Goal: Transaction & Acquisition: Obtain resource

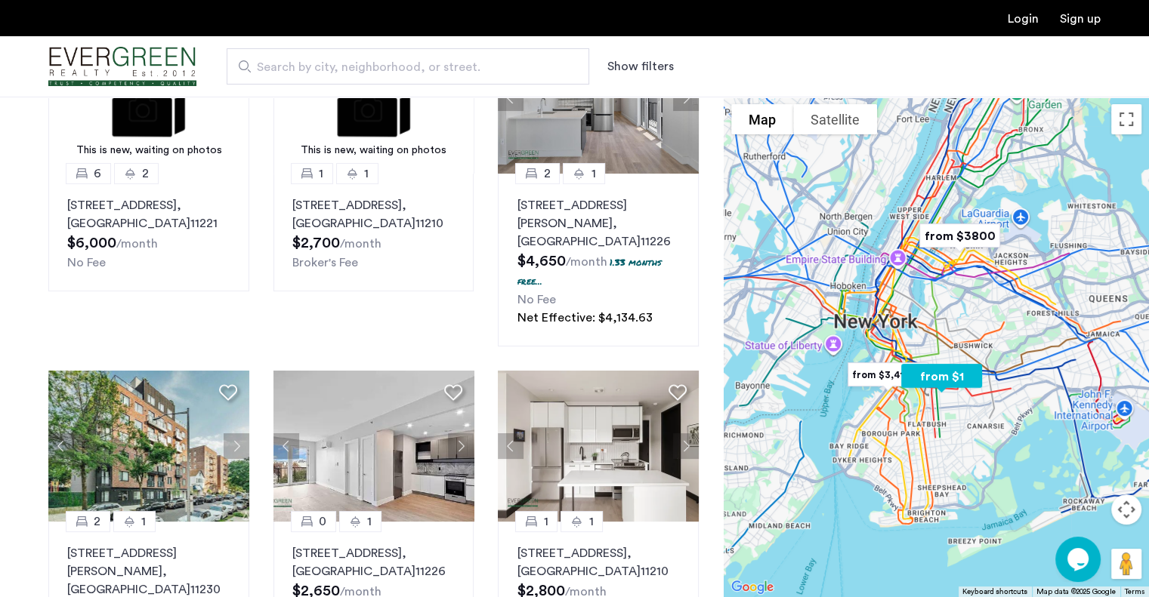
scroll to position [177, 0]
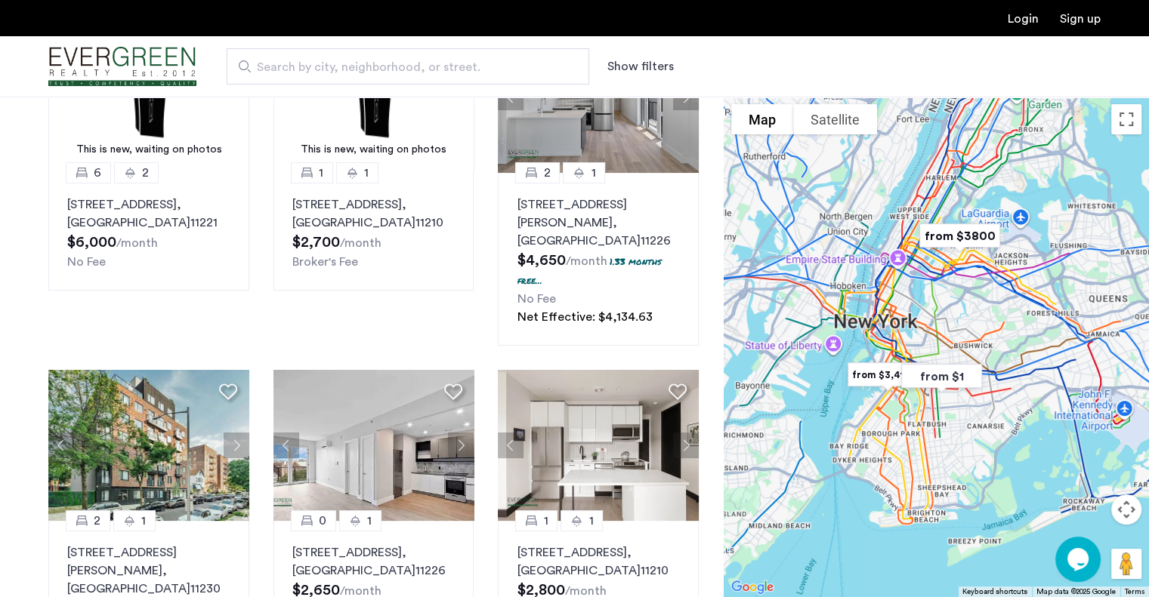
click at [676, 57] on div "Search by city, neighborhood, or street. Show filters" at bounding box center [648, 66] width 904 height 36
click at [643, 62] on button "Show filters" at bounding box center [640, 66] width 66 height 18
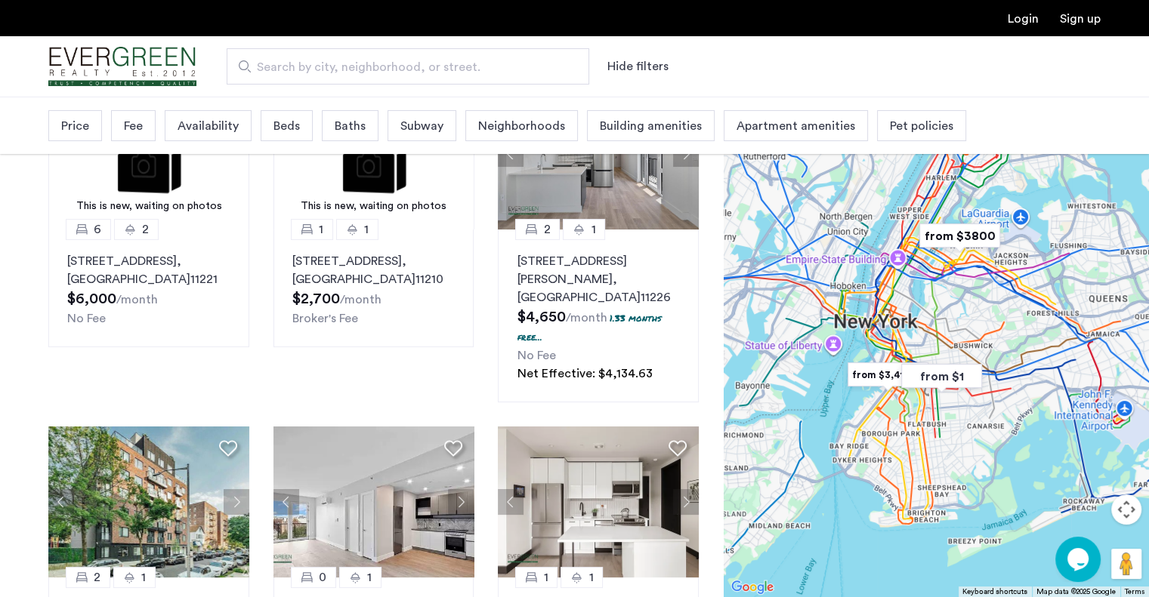
click at [483, 72] on span "Search by city, neighborhood, or street." at bounding box center [402, 67] width 290 height 18
click at [483, 72] on input "Search by city, neighborhood, or street." at bounding box center [408, 66] width 362 height 36
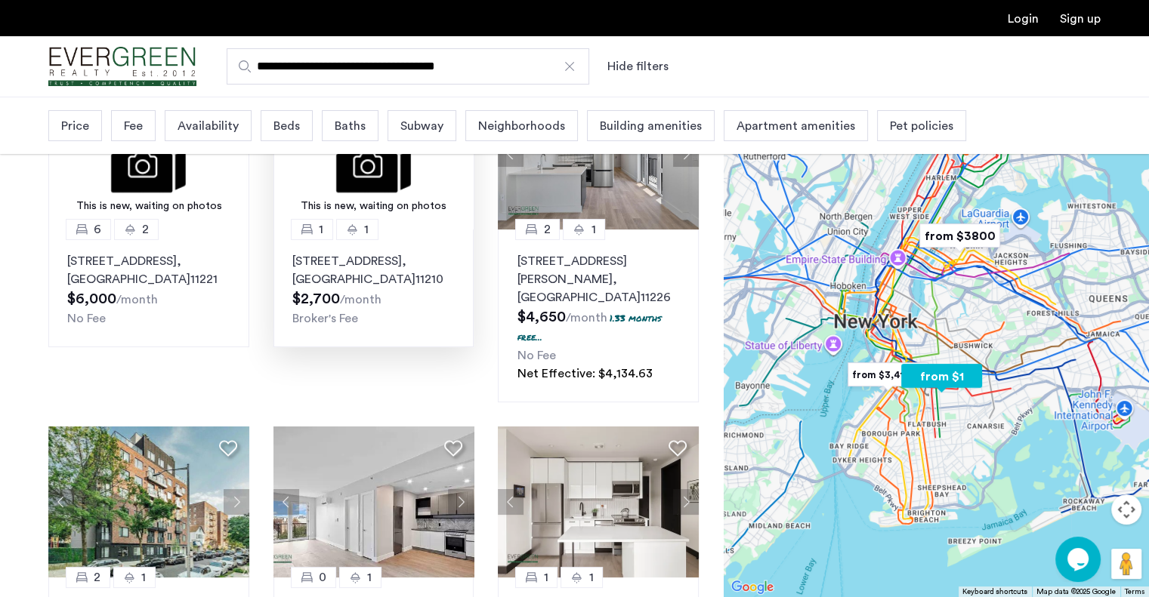
type input "**********"
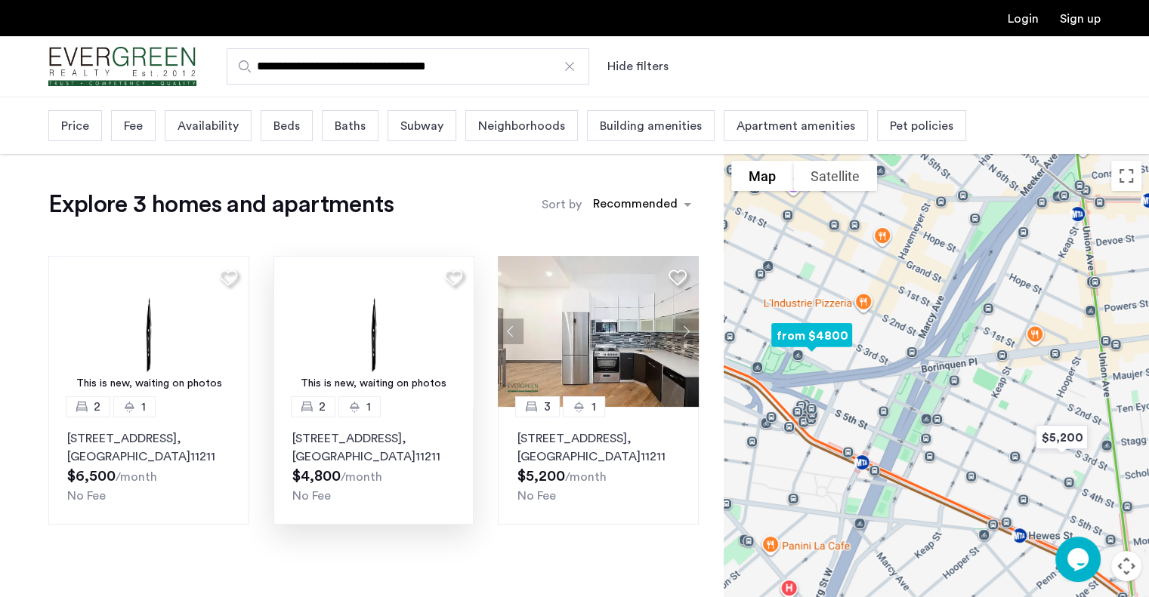
click at [424, 383] on div "This is new, waiting on photos" at bounding box center [374, 384] width 186 height 16
click at [379, 357] on img at bounding box center [373, 331] width 201 height 151
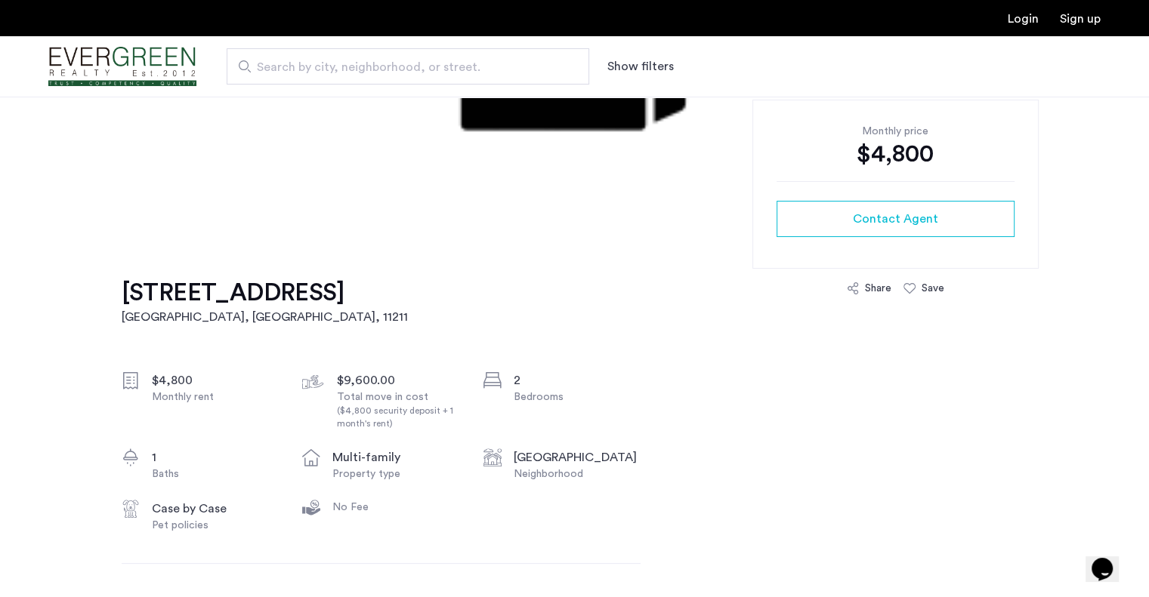
scroll to position [415, 0]
